Goal: Book appointment/travel/reservation

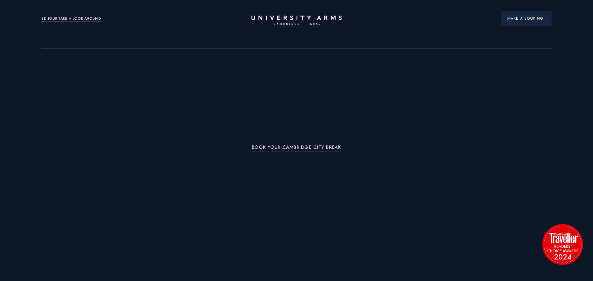
click at [516, 18] on span "Make a Booking" at bounding box center [527, 19] width 38 height 6
click at [504, 17] on button "Make a Booking" at bounding box center [526, 18] width 51 height 15
click at [337, 147] on link "BOOK YOUR CAMBRIDGE CITY BREAK" at bounding box center [297, 148] width 90 height 7
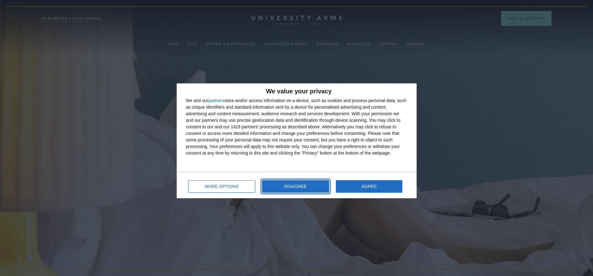
click at [325, 188] on button "DISAGREE" at bounding box center [295, 186] width 67 height 12
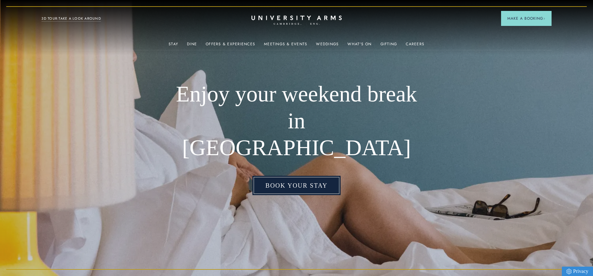
click at [324, 177] on link "Book your stay" at bounding box center [297, 185] width 88 height 19
